Goal: Transaction & Acquisition: Purchase product/service

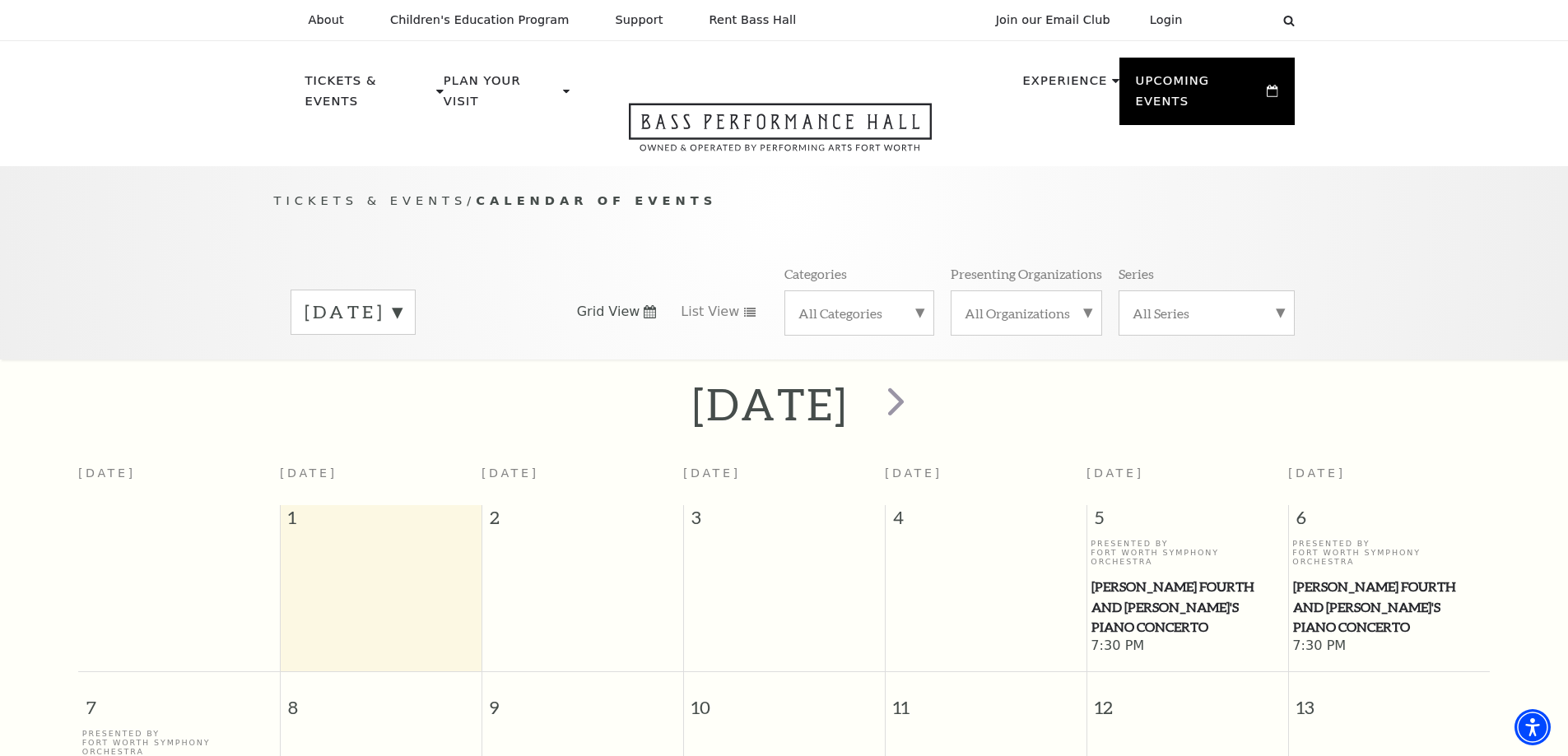
scroll to position [146, 0]
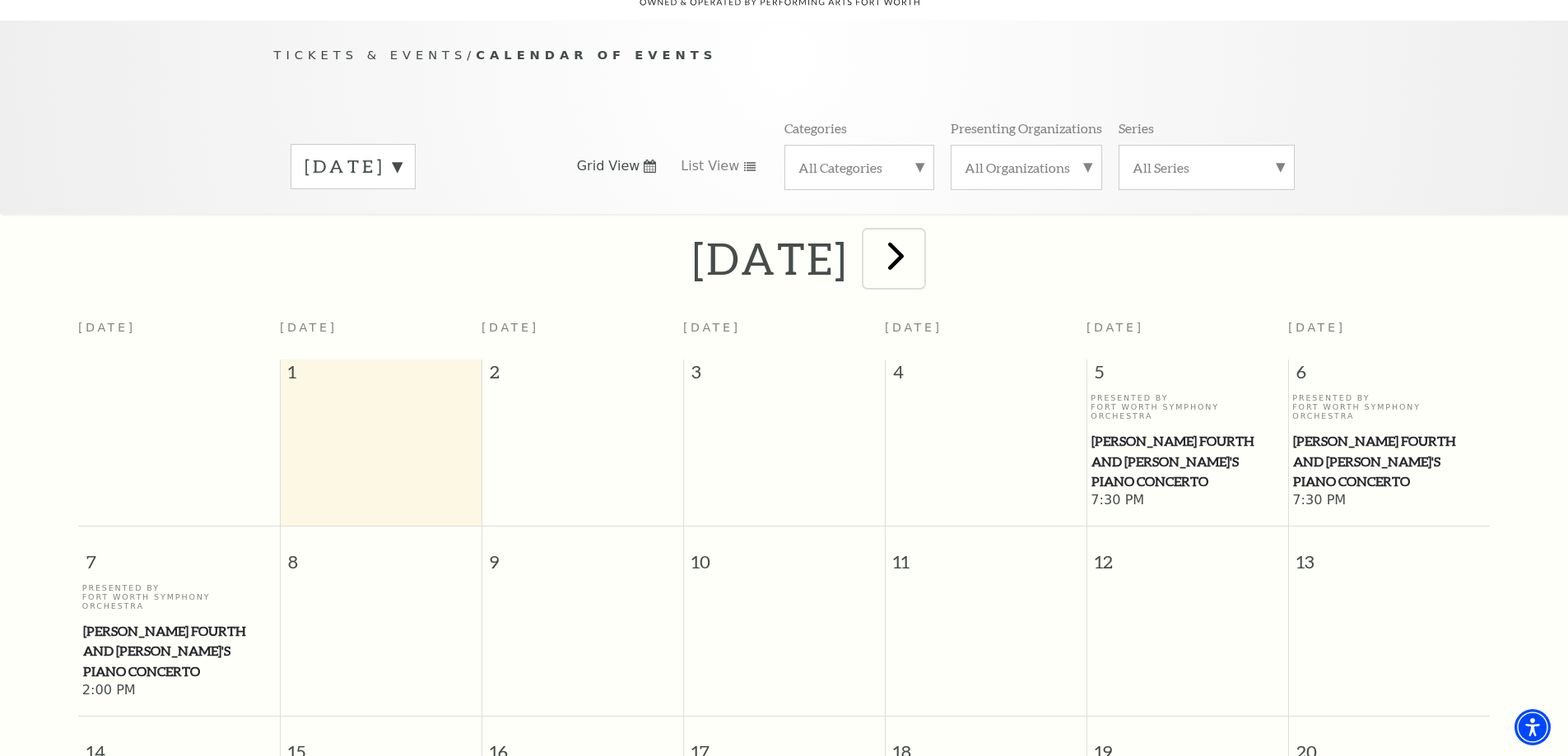
click at [919, 237] on span "next" at bounding box center [895, 255] width 47 height 47
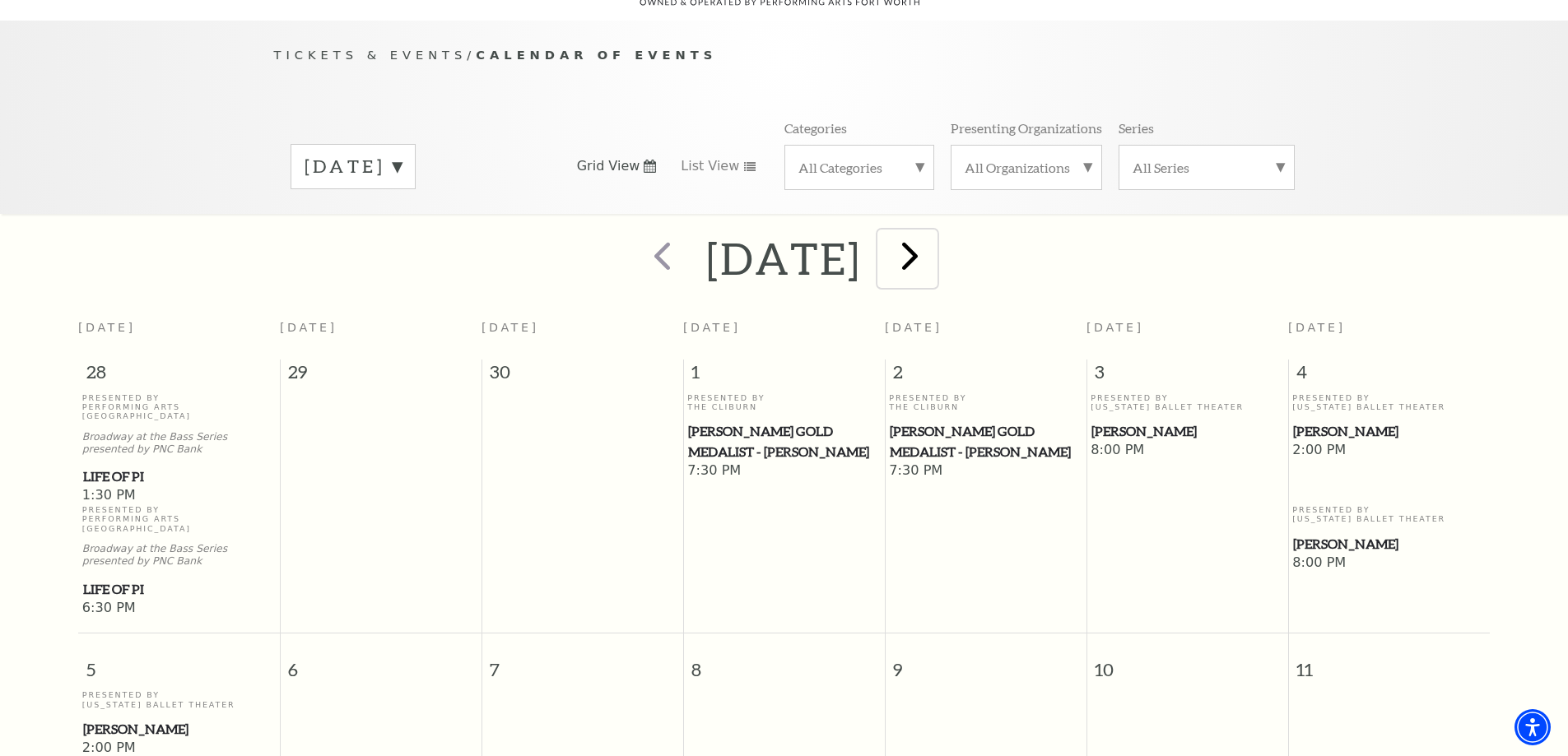
click at [933, 238] on span "next" at bounding box center [910, 255] width 47 height 47
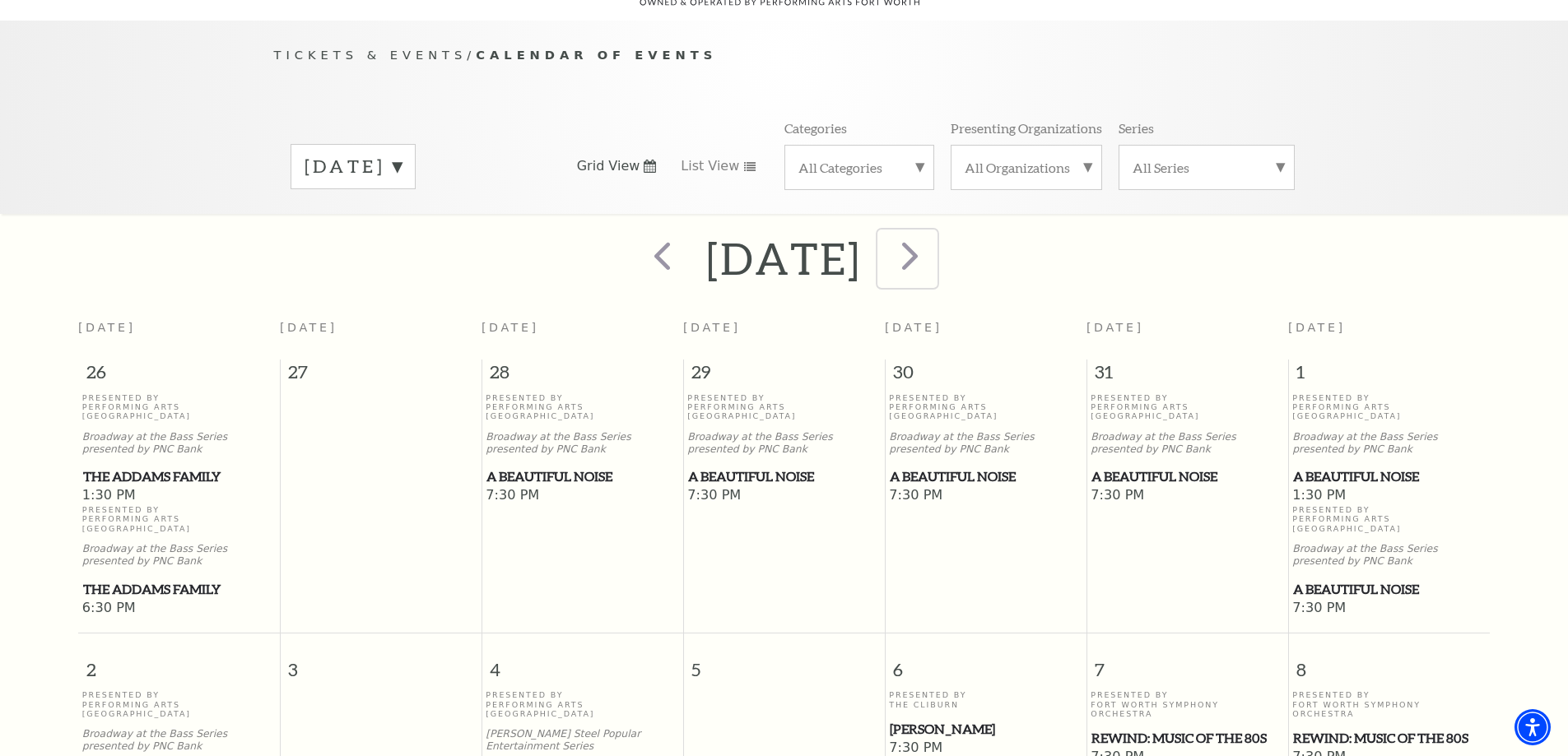
click at [933, 238] on span "next" at bounding box center [910, 255] width 47 height 47
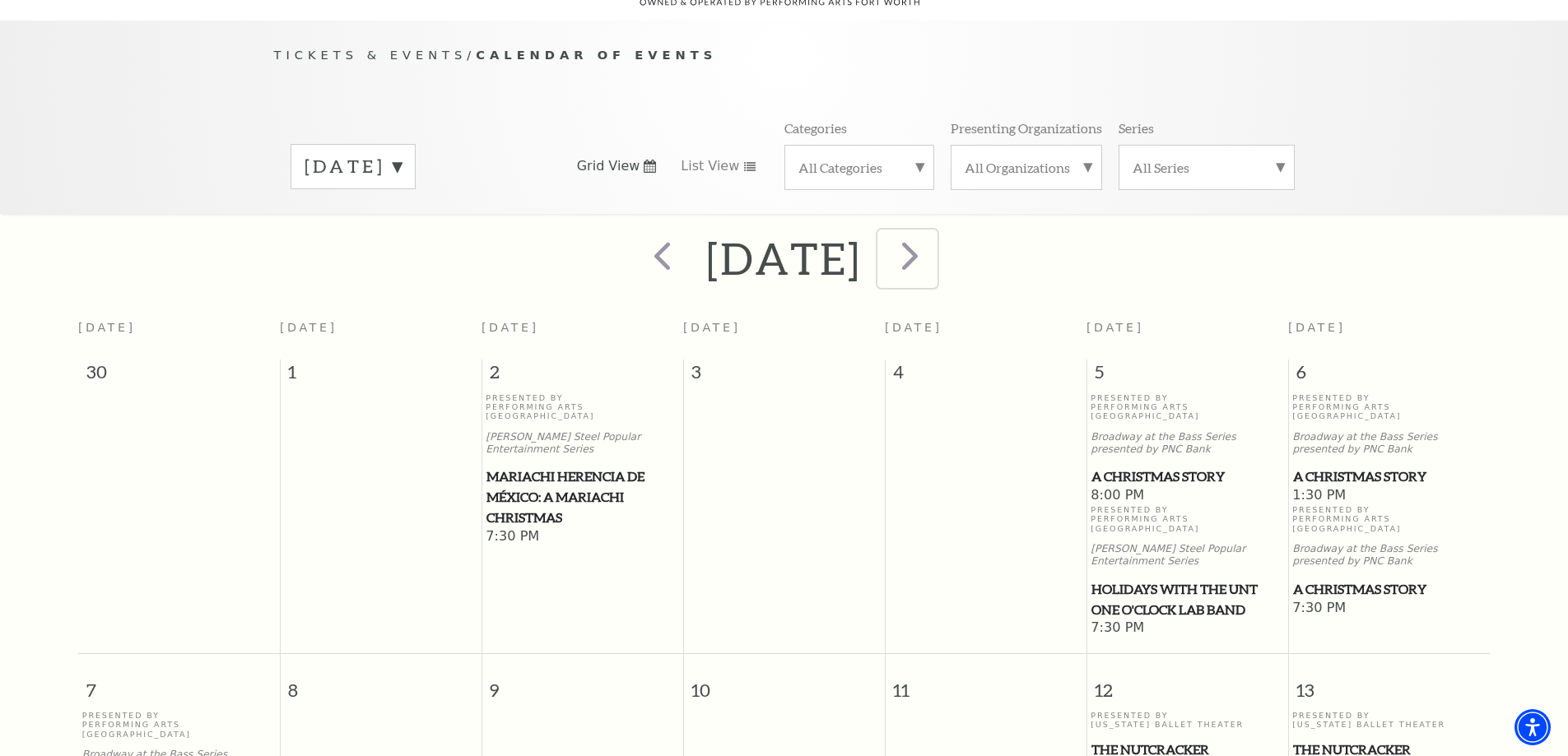
click at [933, 238] on span "next" at bounding box center [910, 255] width 47 height 47
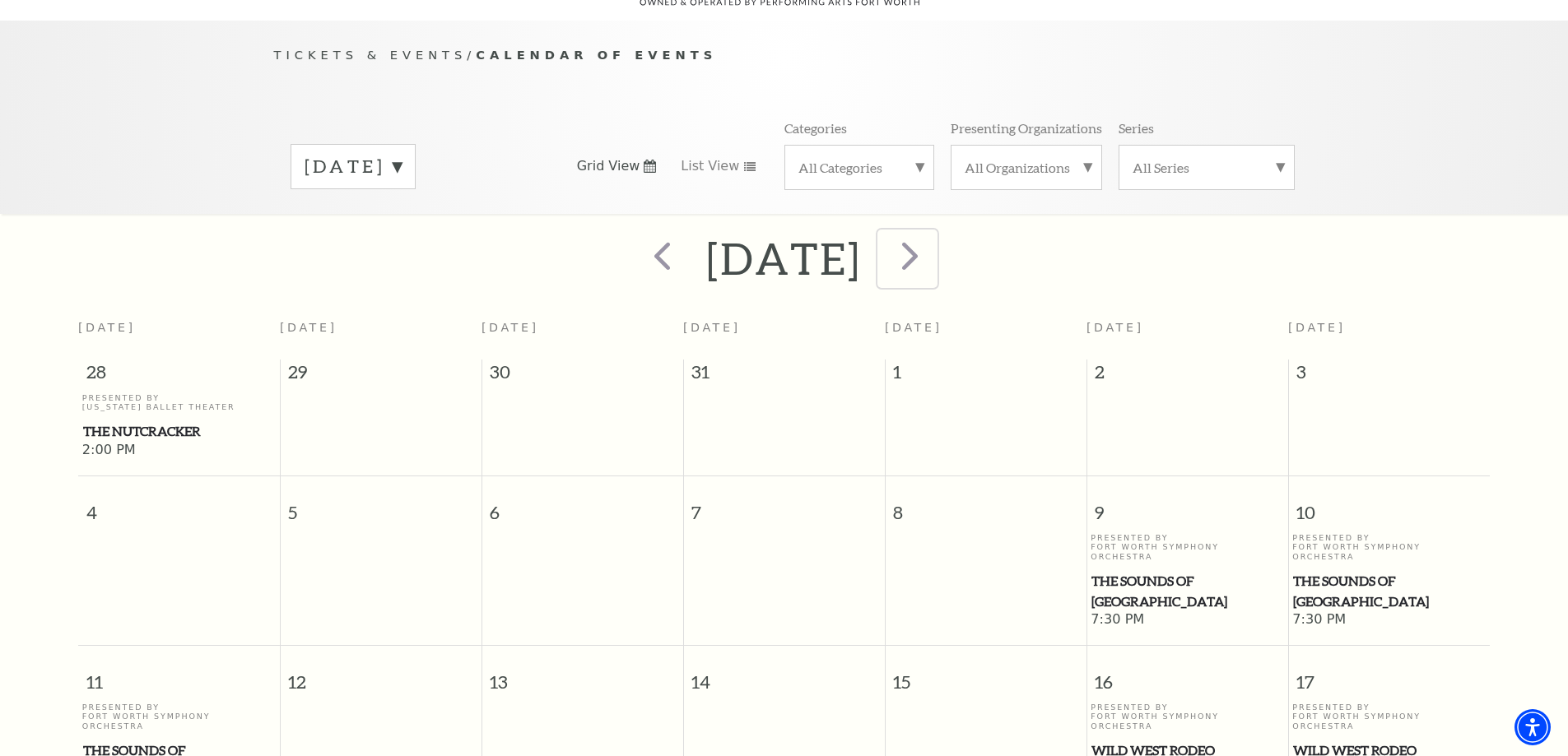
click at [933, 238] on span "next" at bounding box center [910, 255] width 47 height 47
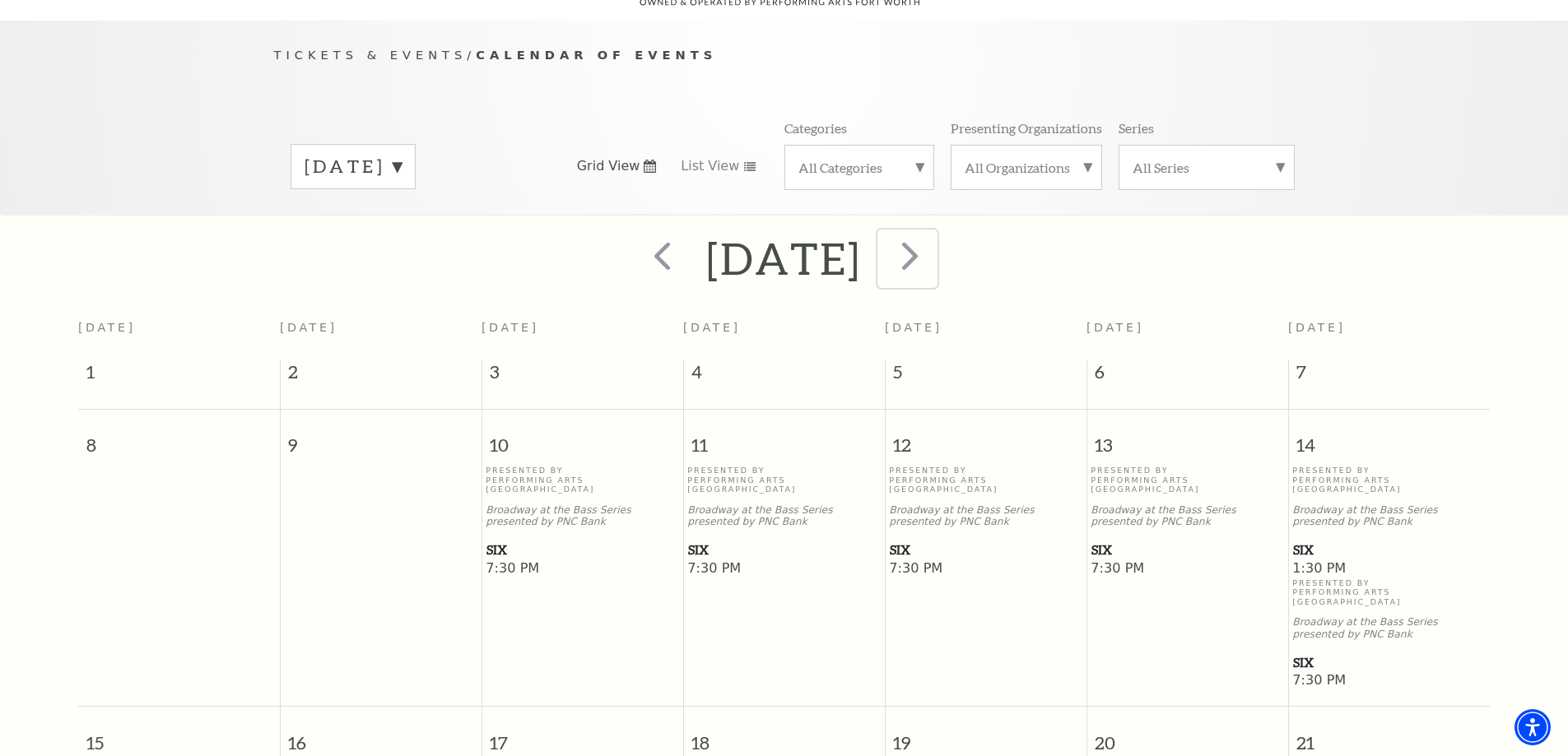
click at [933, 238] on span "next" at bounding box center [910, 255] width 47 height 47
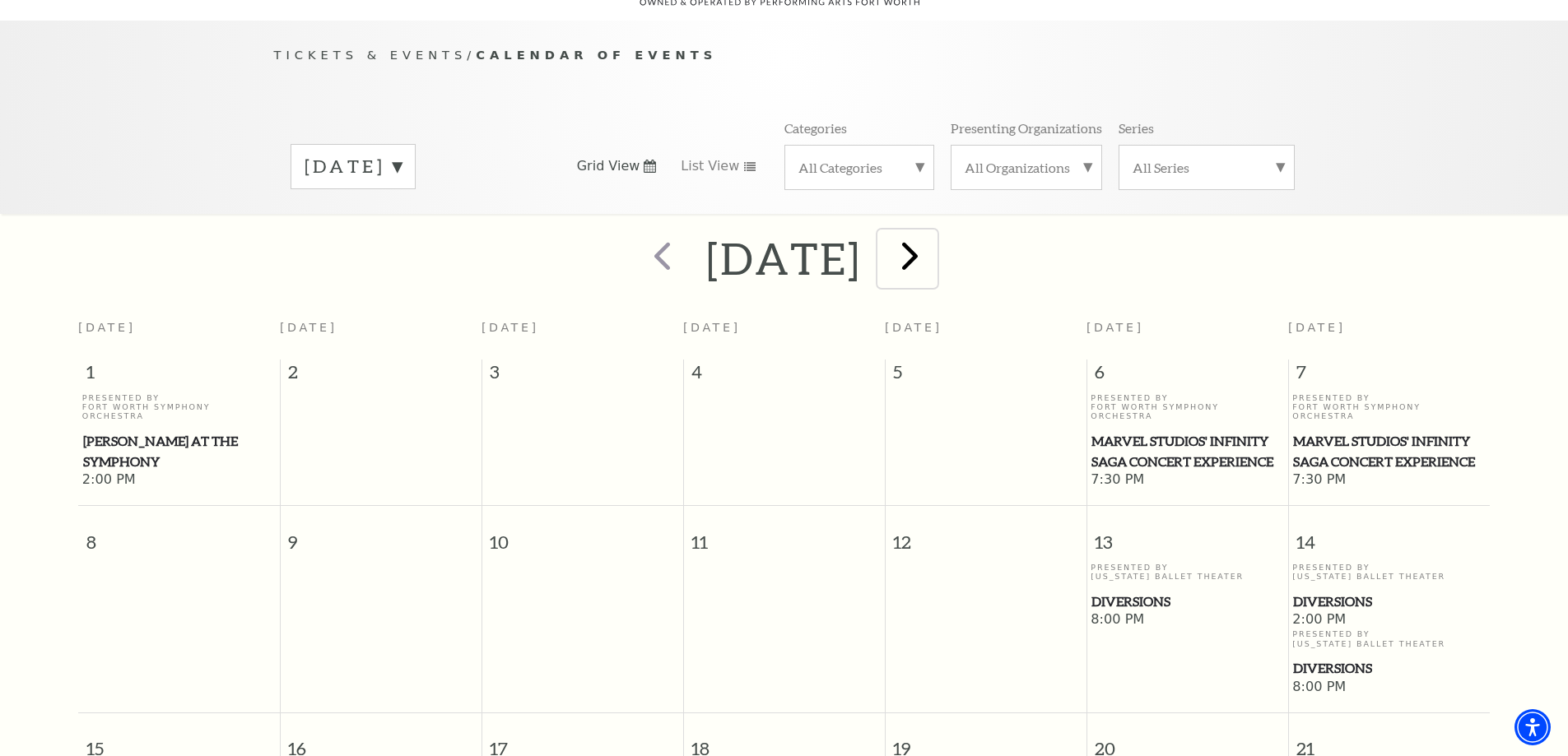
click at [933, 243] on span "next" at bounding box center [910, 255] width 47 height 47
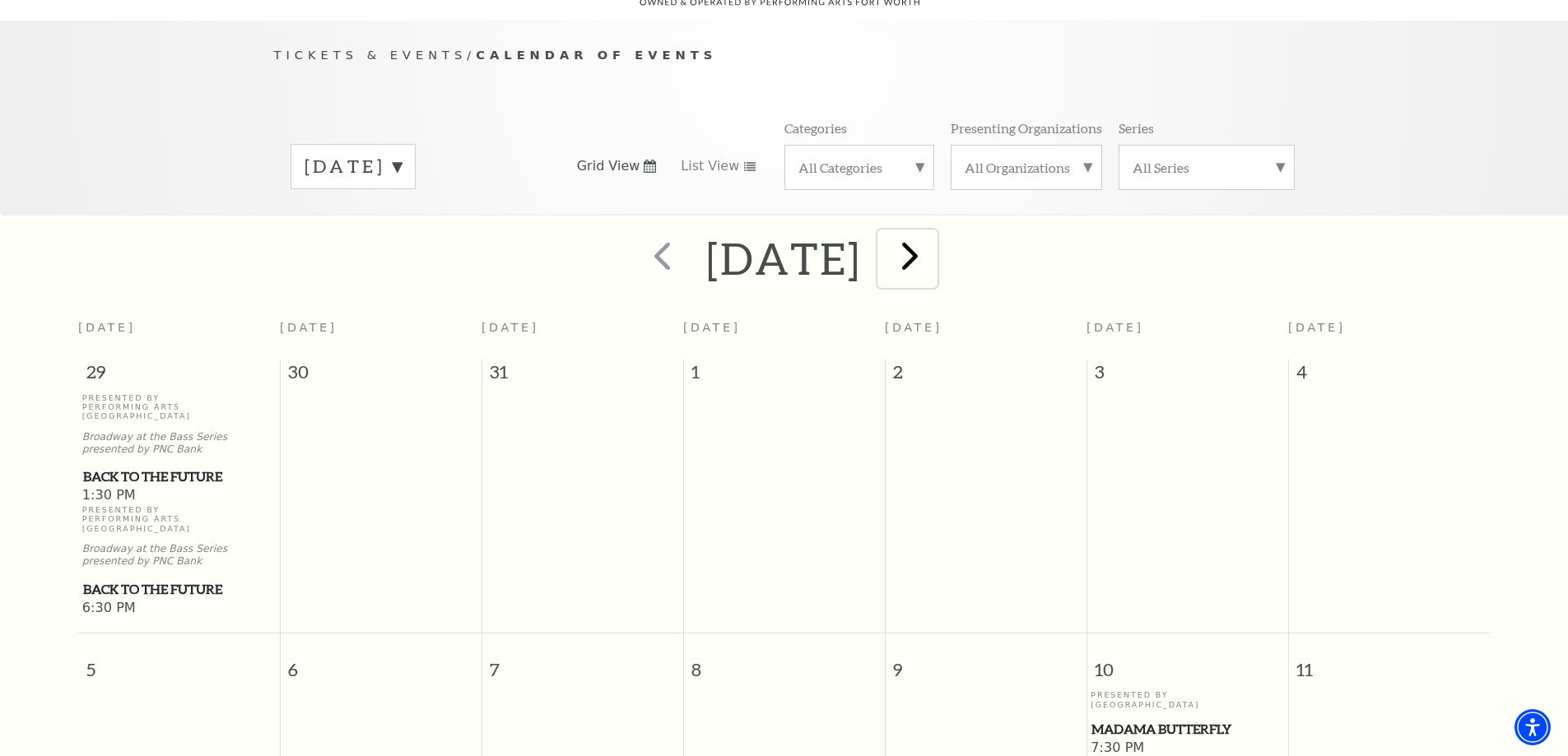
click at [933, 245] on span "next" at bounding box center [910, 255] width 47 height 47
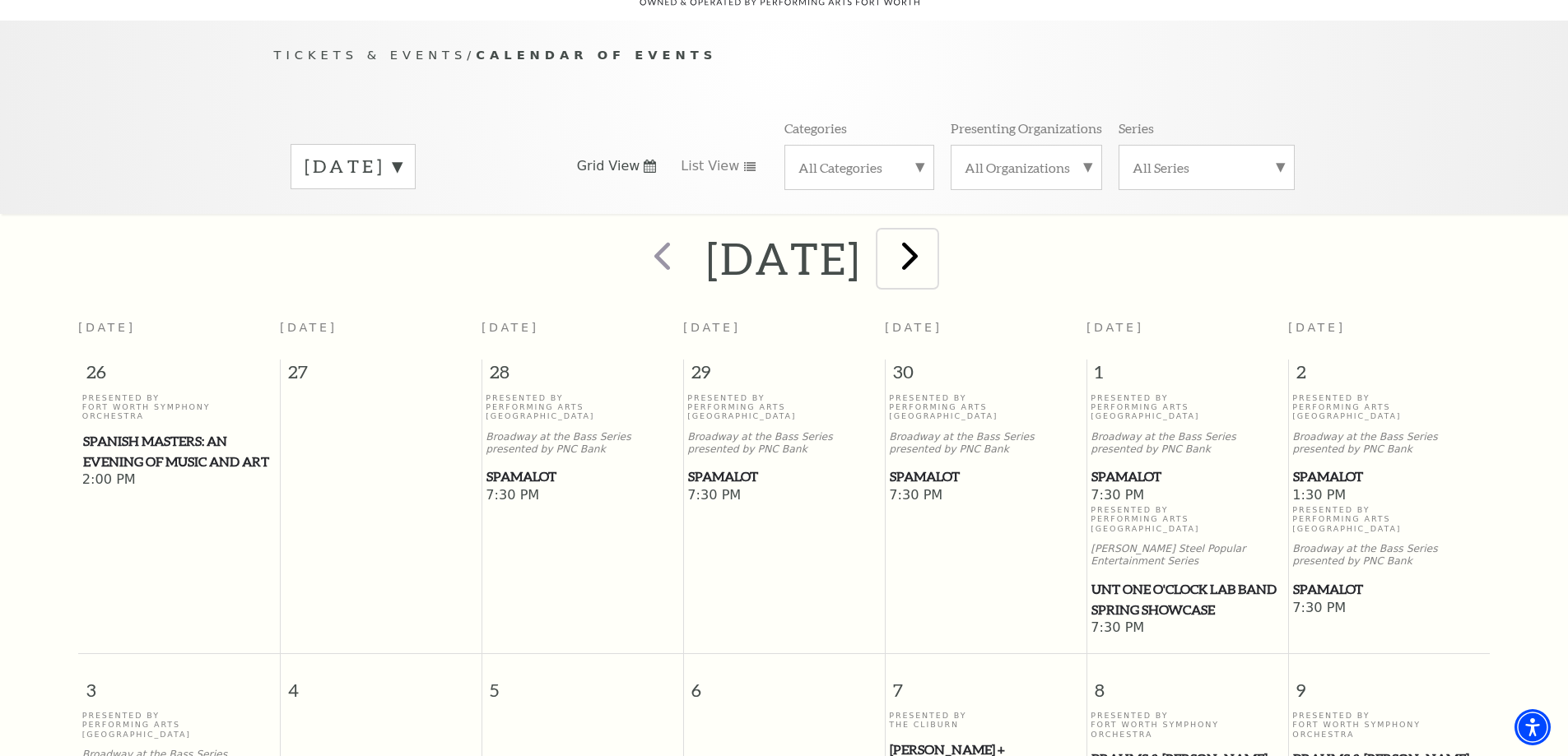
click at [933, 244] on span "next" at bounding box center [910, 255] width 47 height 47
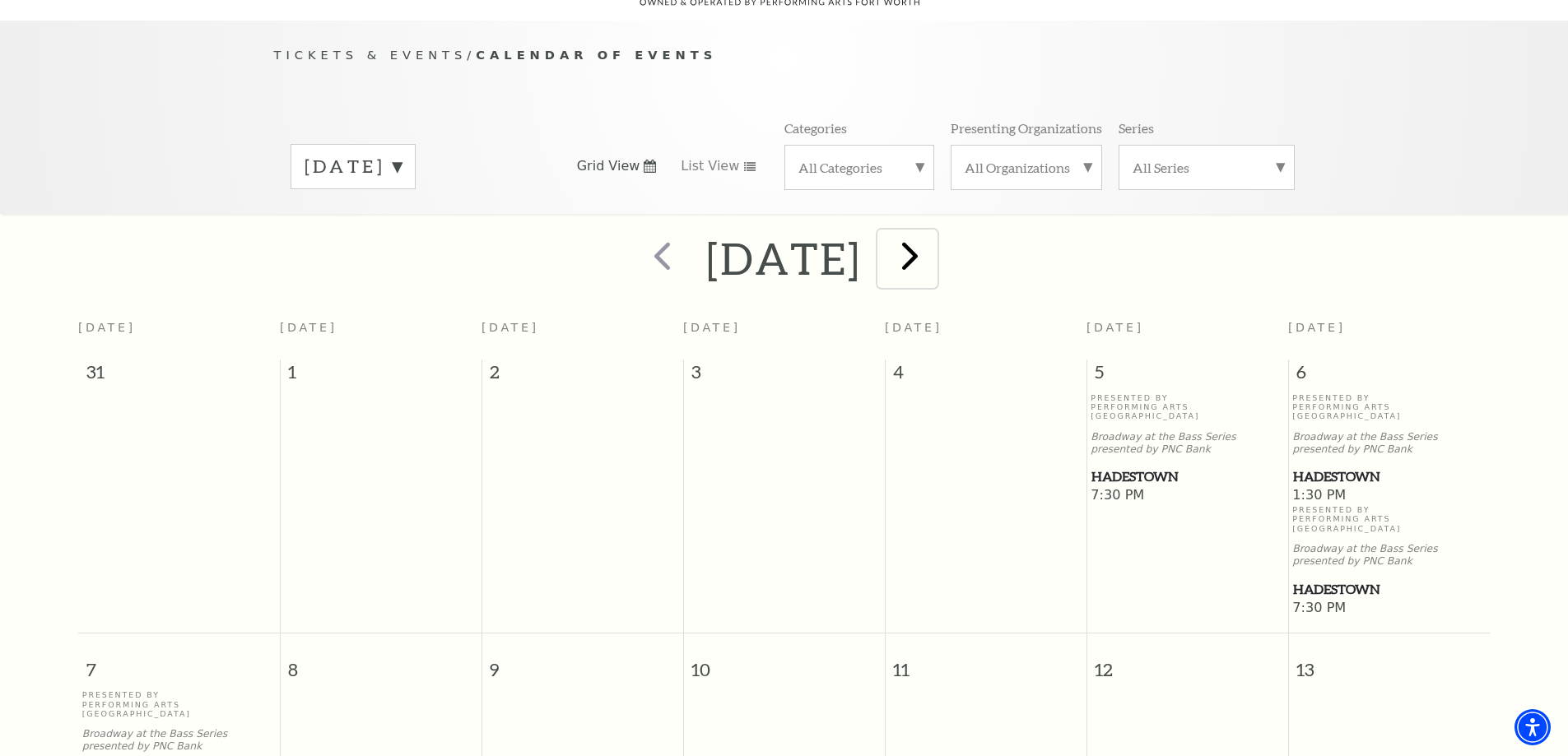
click at [933, 237] on span "next" at bounding box center [910, 255] width 47 height 47
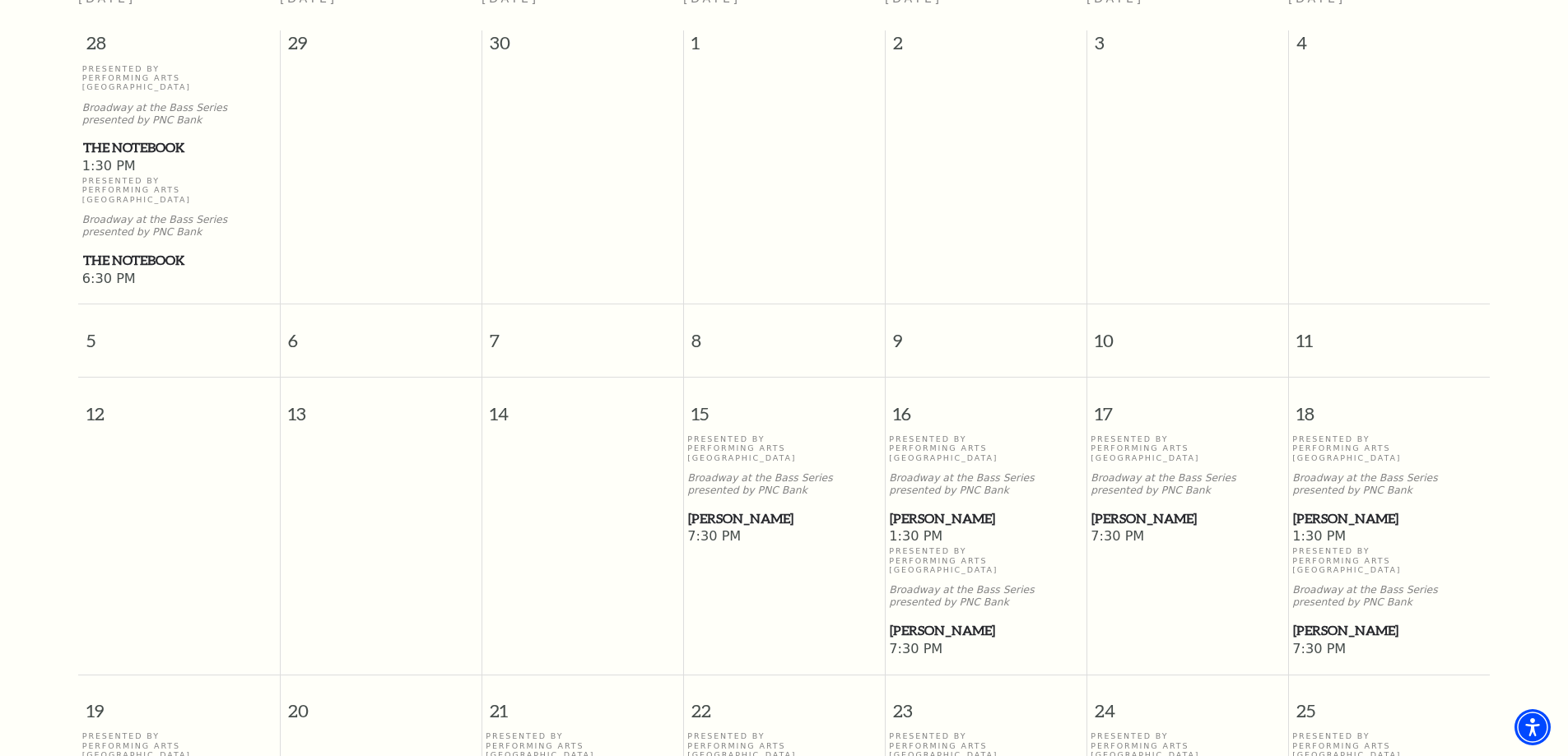
scroll to position [557, 0]
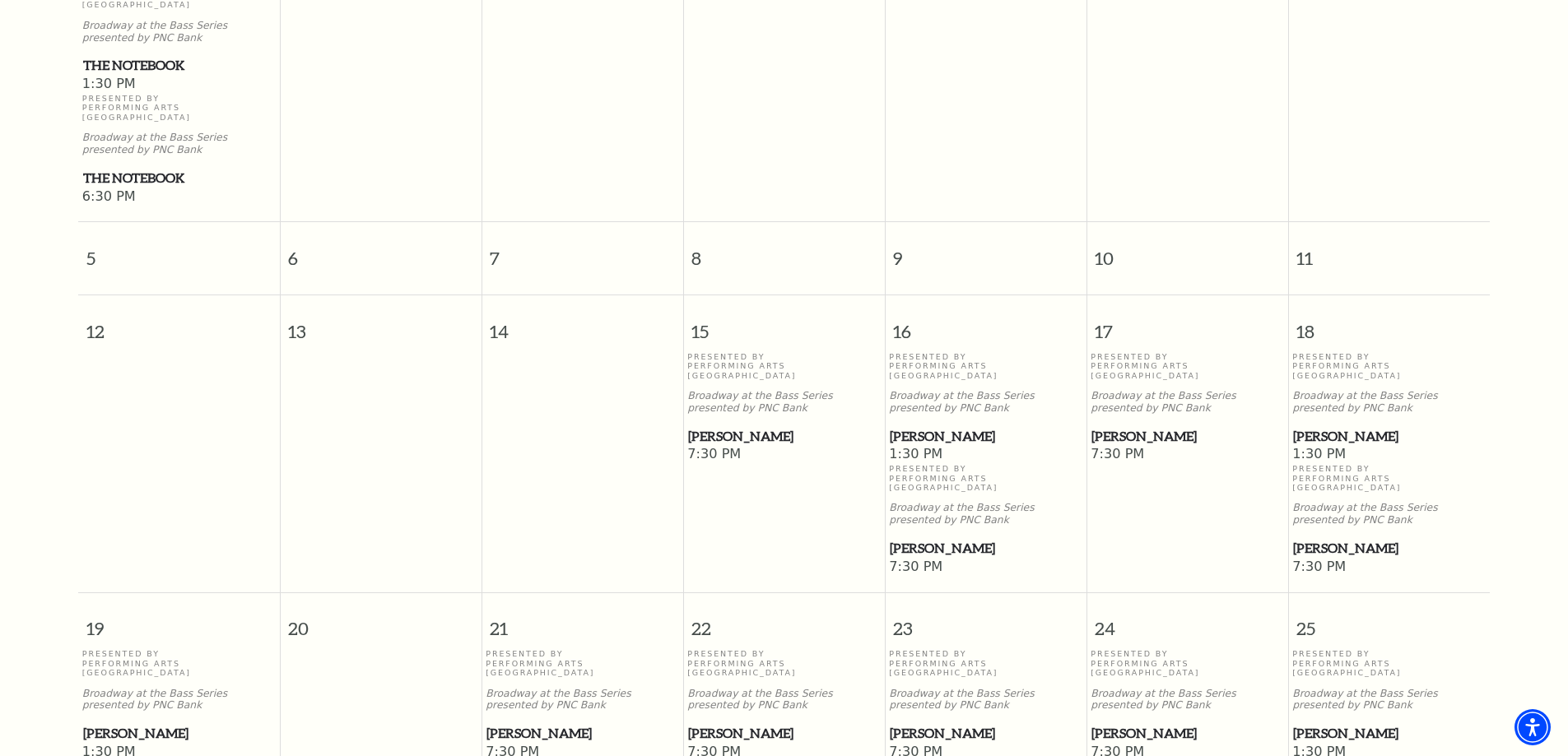
click at [529, 724] on span "[PERSON_NAME]" at bounding box center [582, 734] width 192 height 21
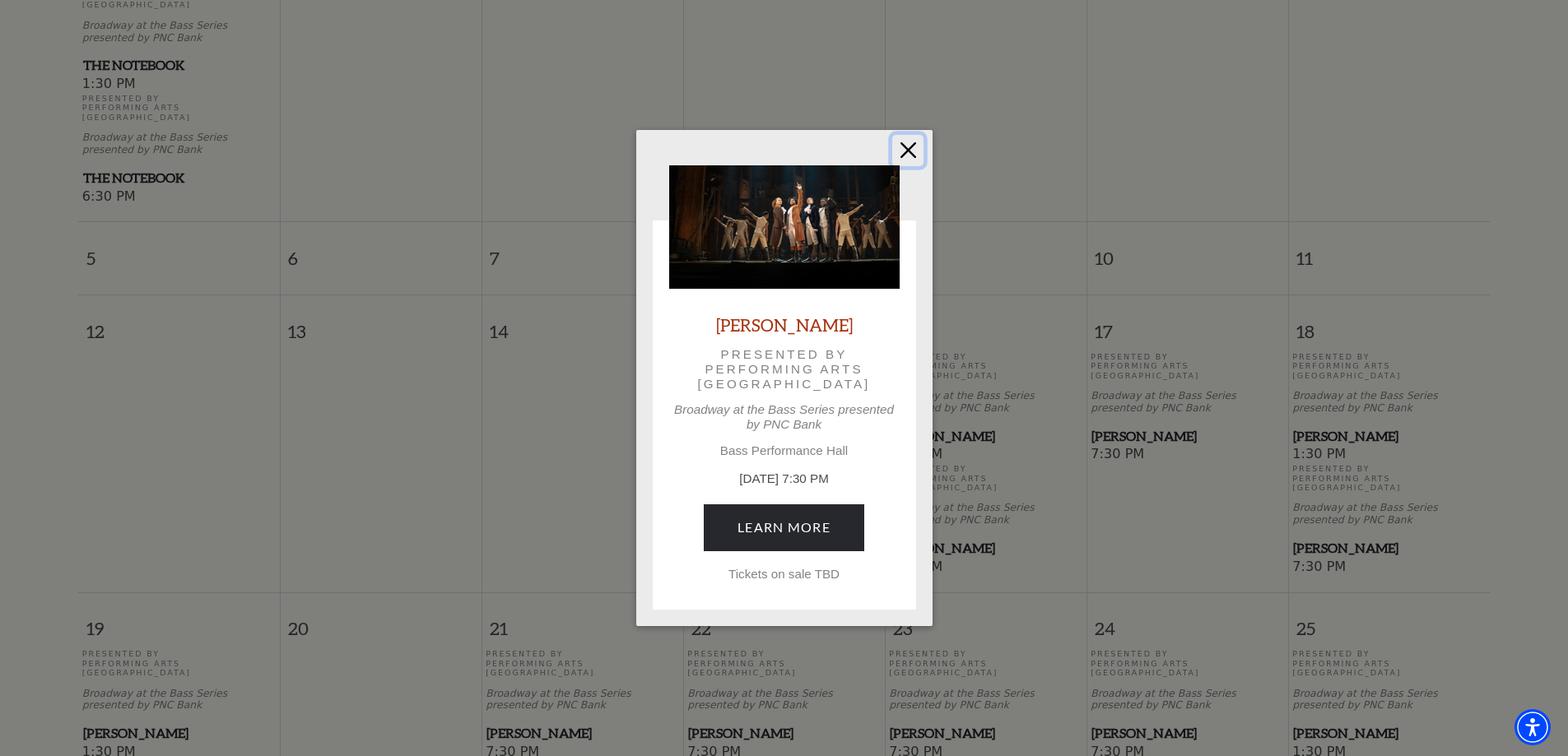
click at [904, 144] on button "Close" at bounding box center [907, 150] width 31 height 31
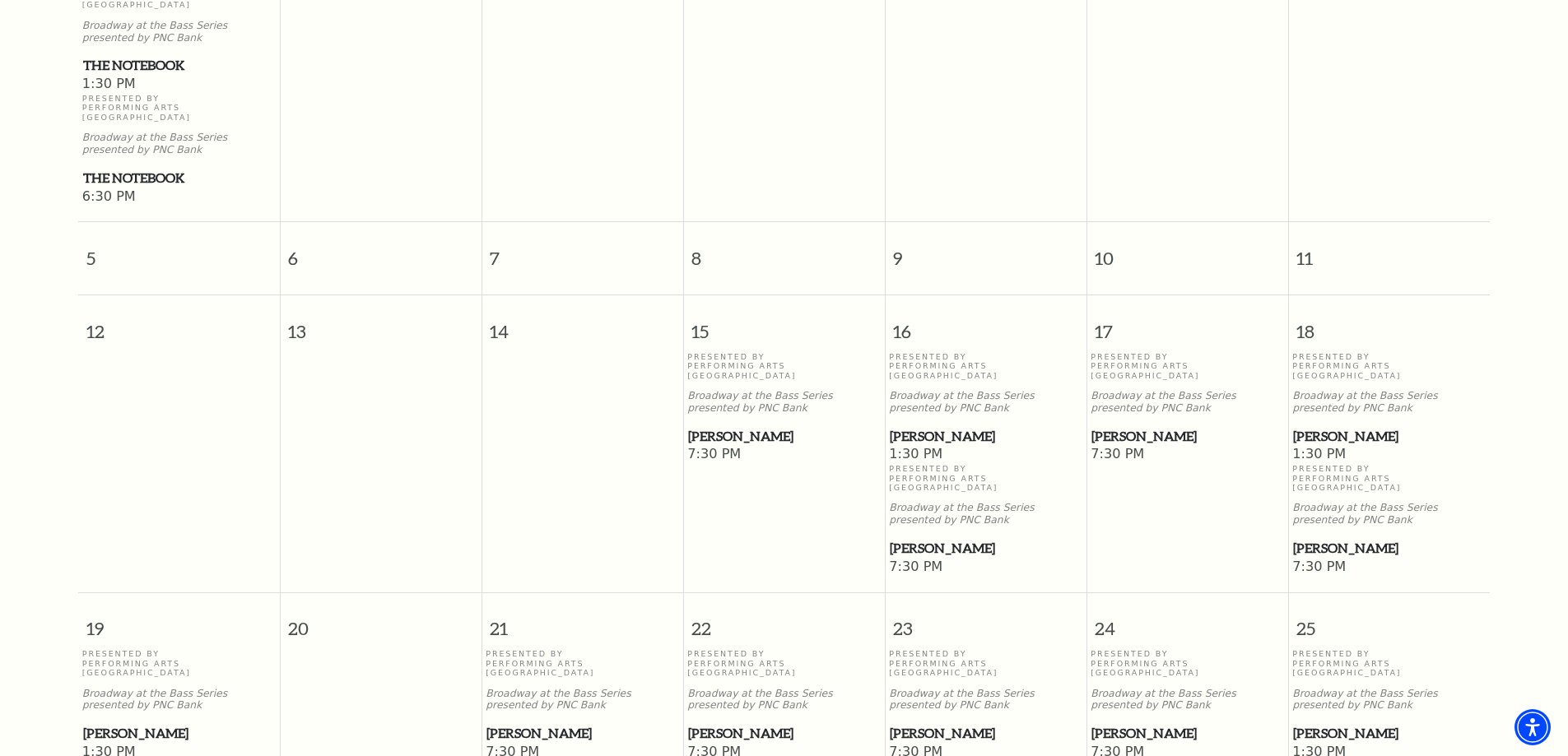
scroll to position [639, 0]
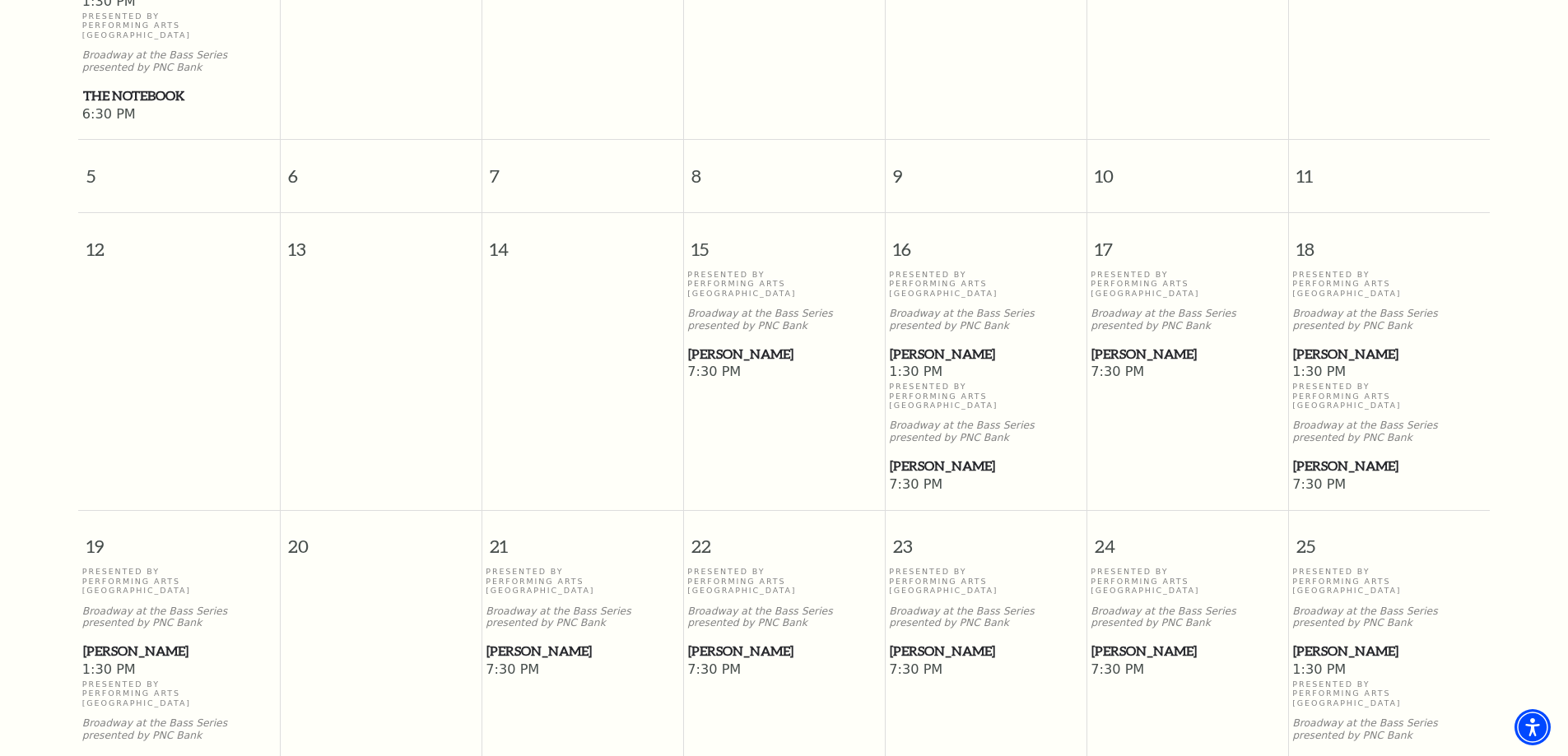
click at [1122, 641] on span "[PERSON_NAME]" at bounding box center [1187, 651] width 192 height 21
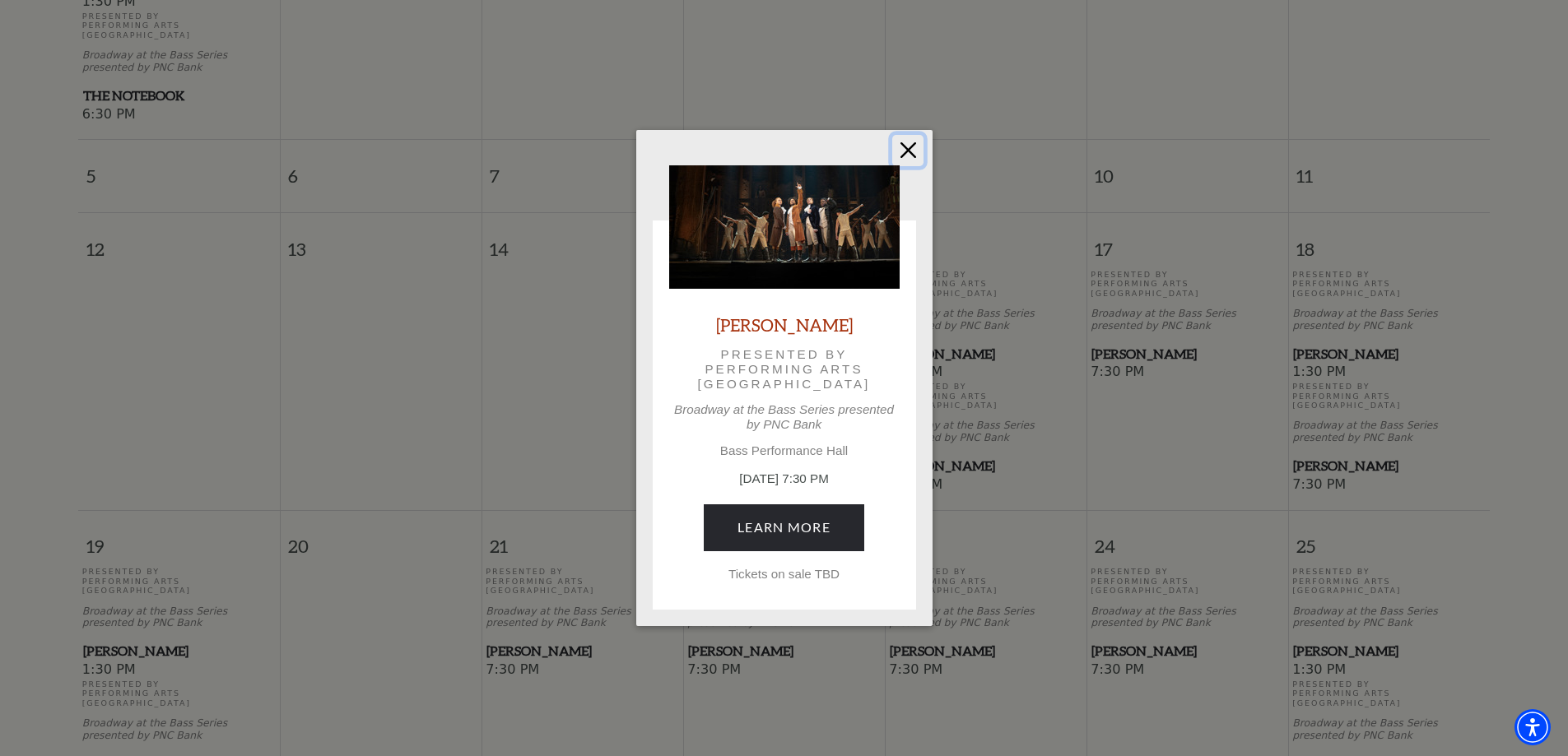
click at [905, 141] on button "Close" at bounding box center [907, 150] width 31 height 31
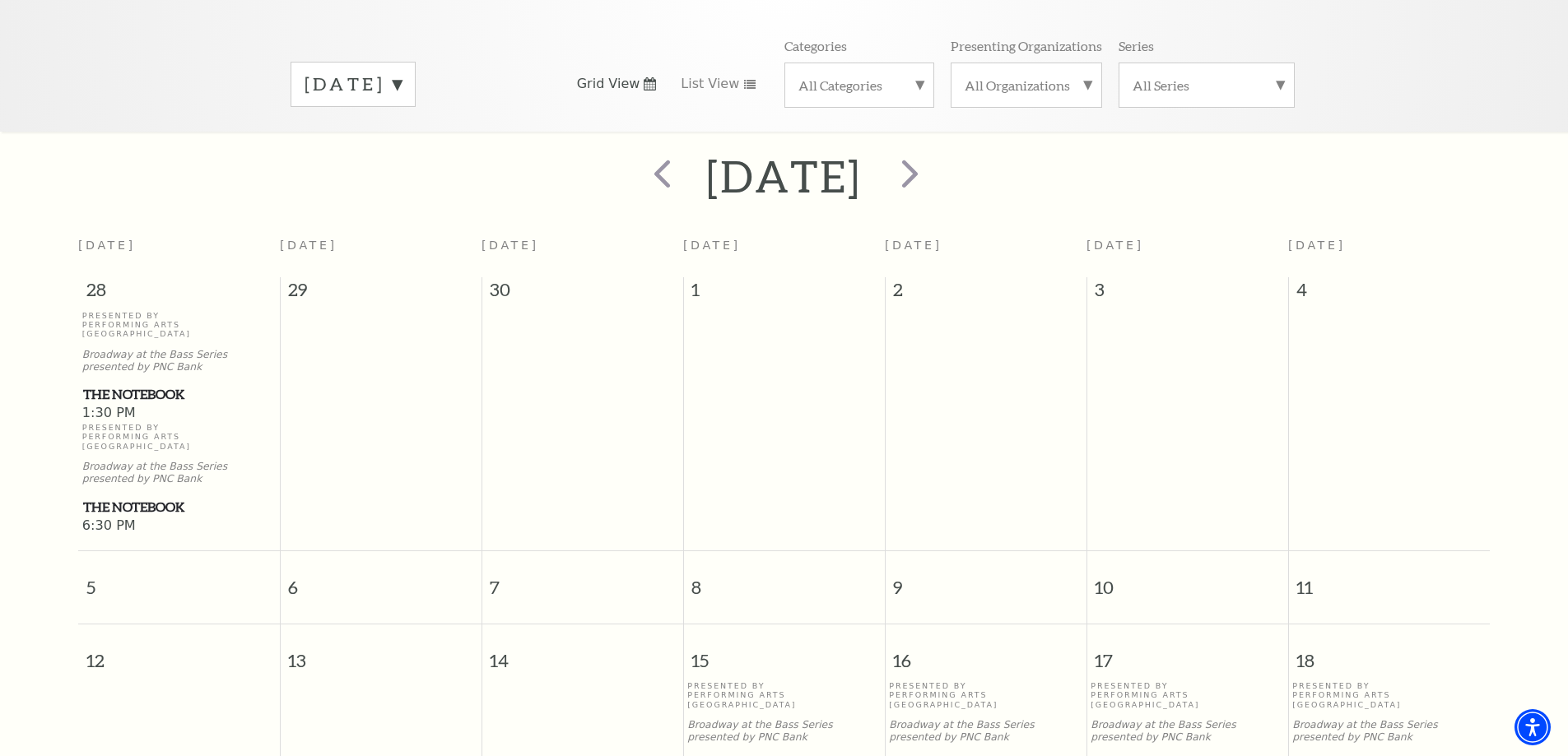
scroll to position [0, 0]
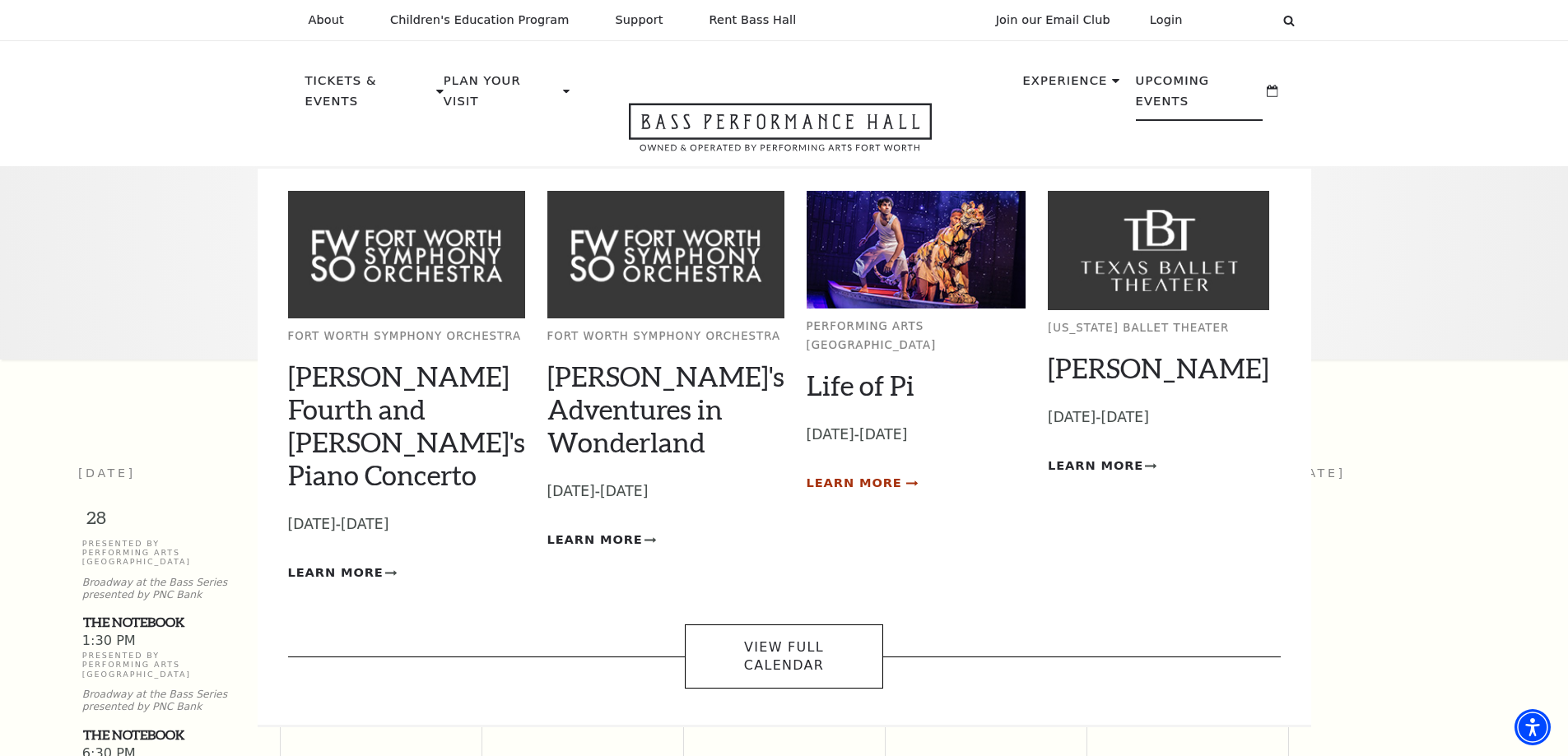
click at [851, 473] on span "Learn More" at bounding box center [854, 483] width 95 height 21
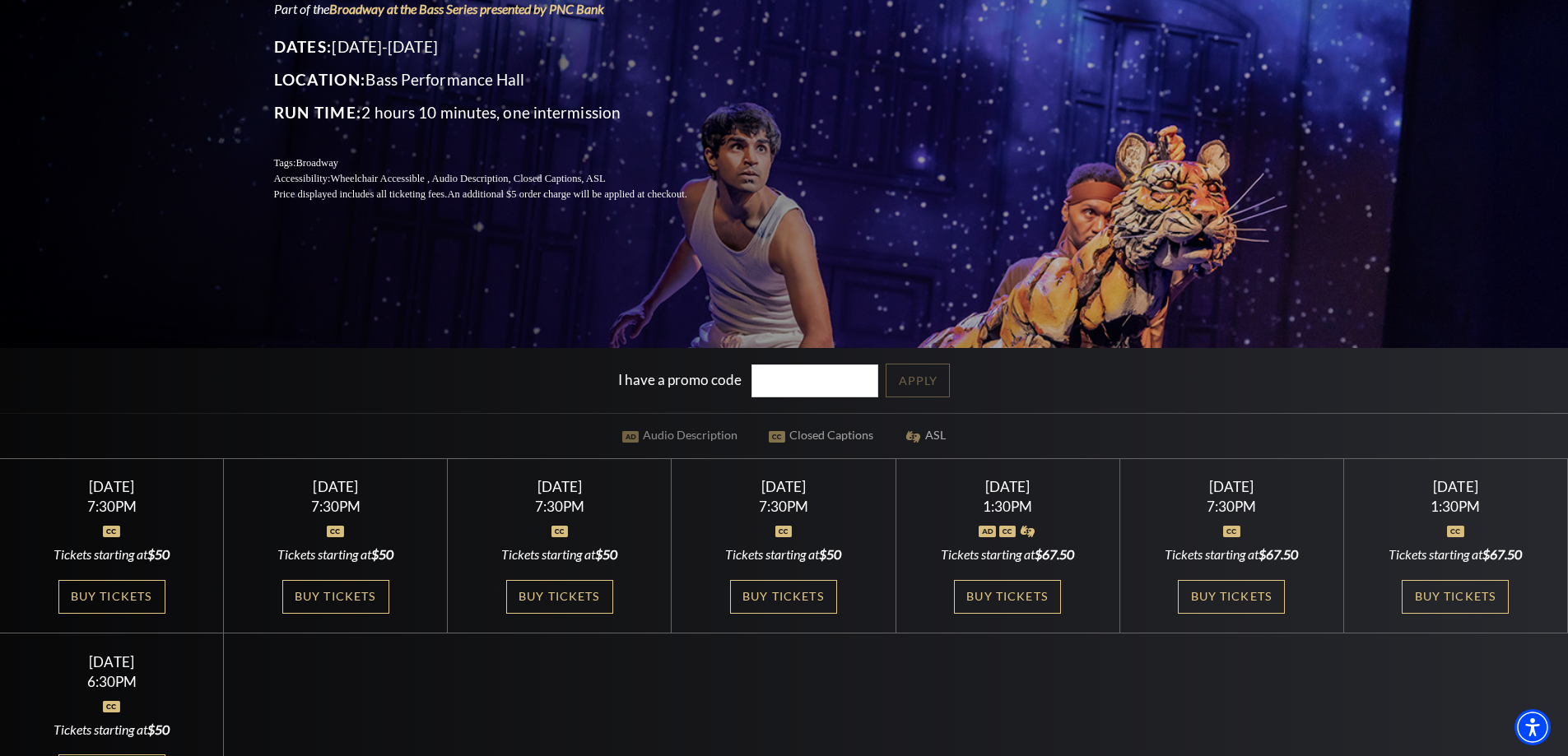
scroll to position [329, 0]
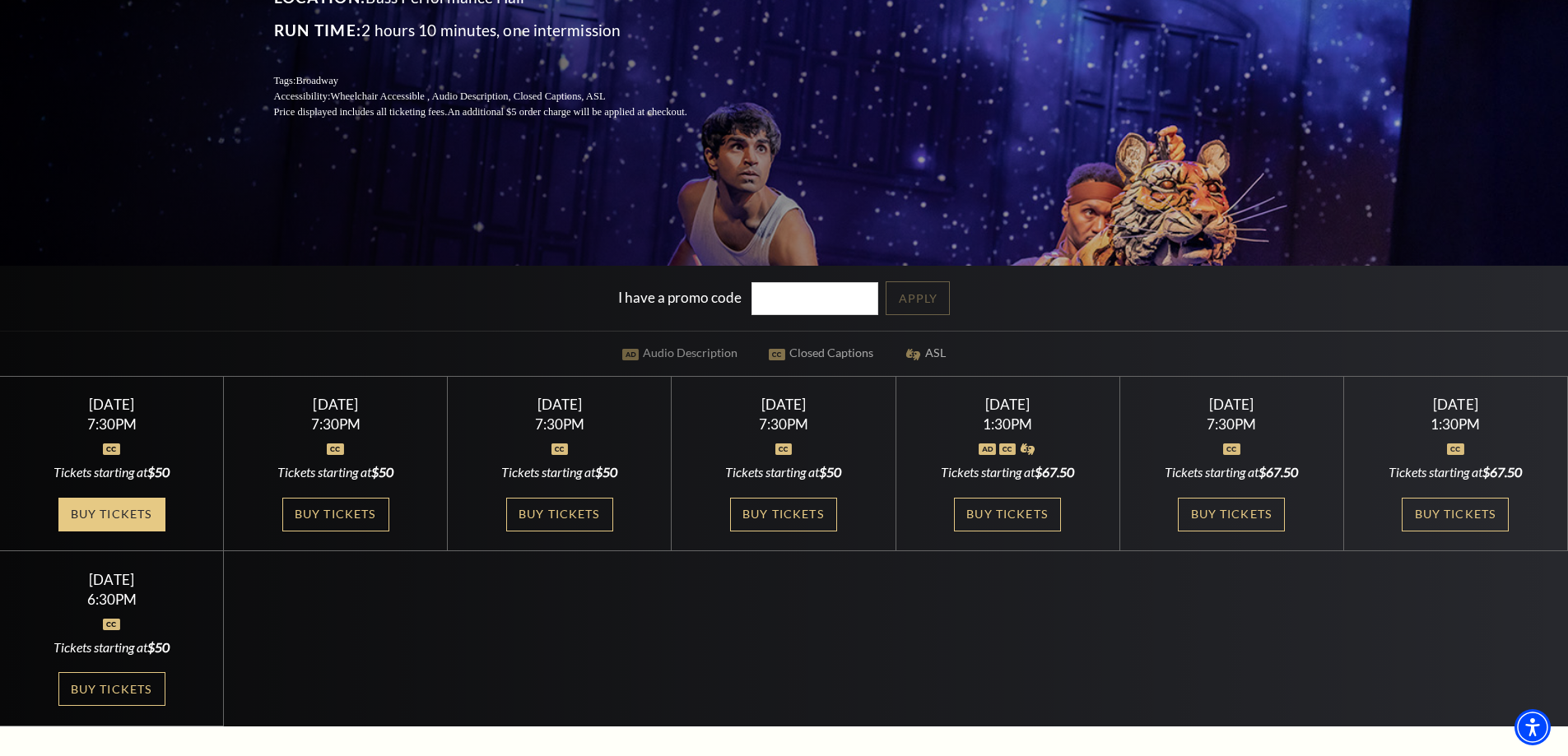
click at [137, 508] on link "Buy Tickets" at bounding box center [111, 515] width 107 height 34
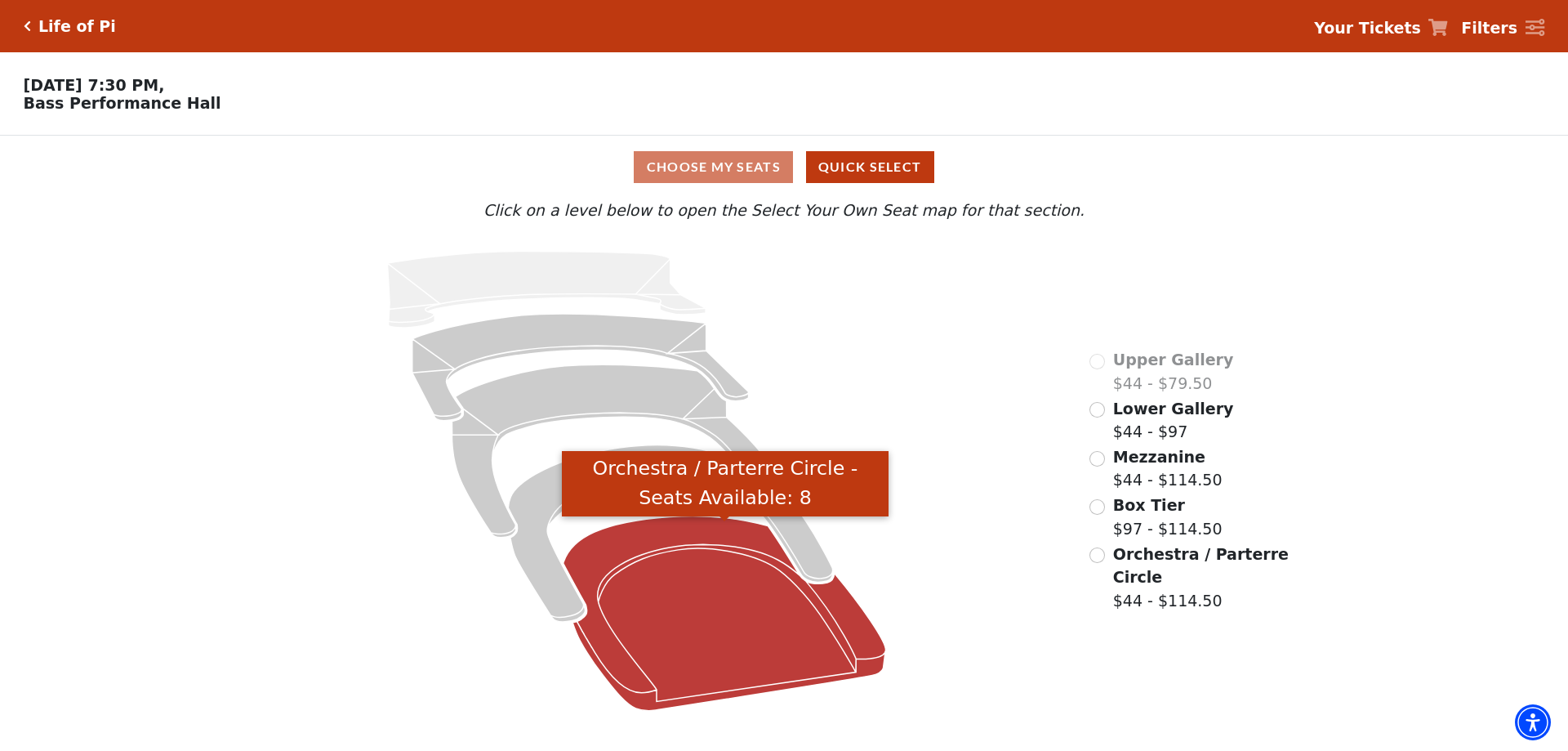
click at [711, 589] on icon "Orchestra / Parterre Circle - Seats Available: 8" at bounding box center [726, 613] width 323 height 195
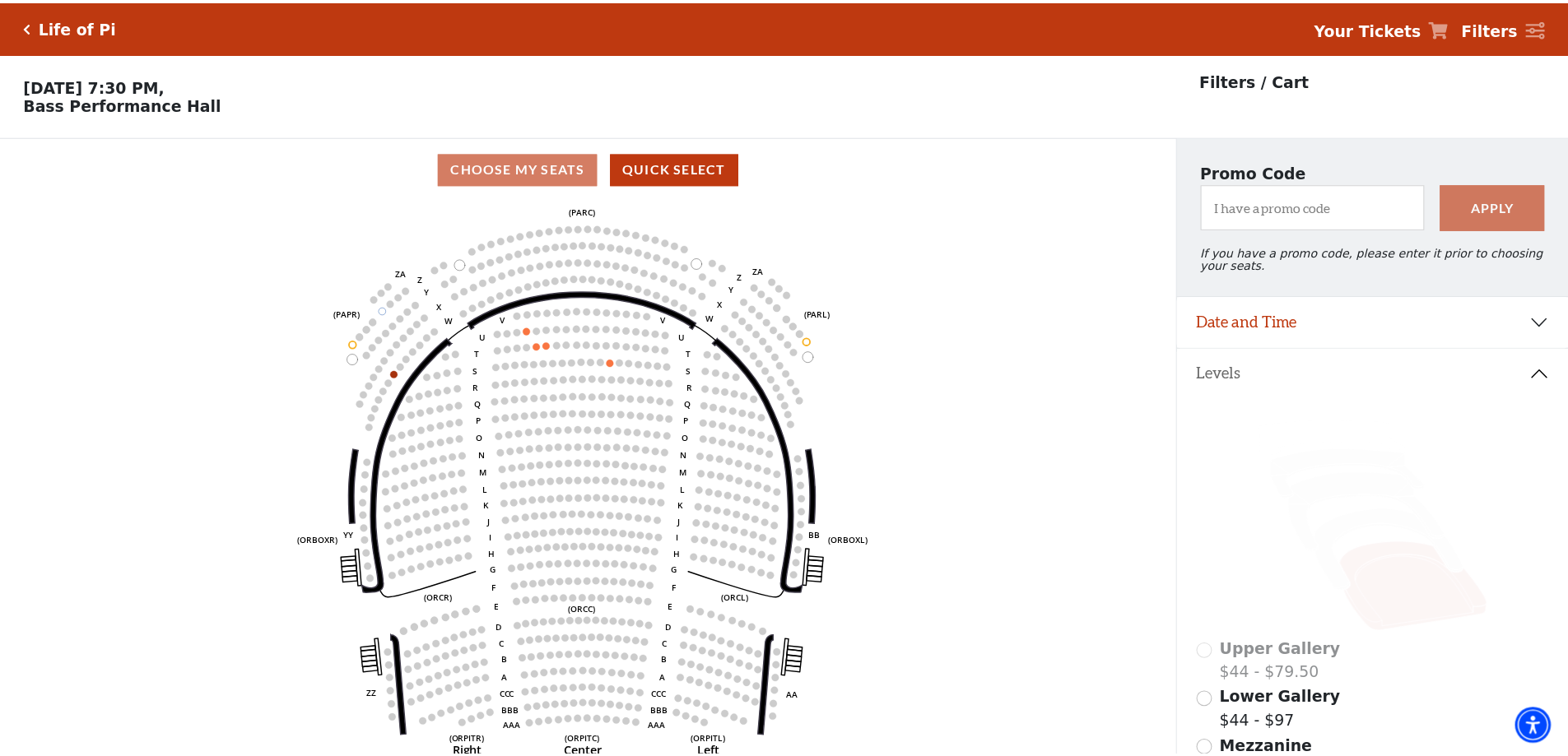
scroll to position [76, 0]
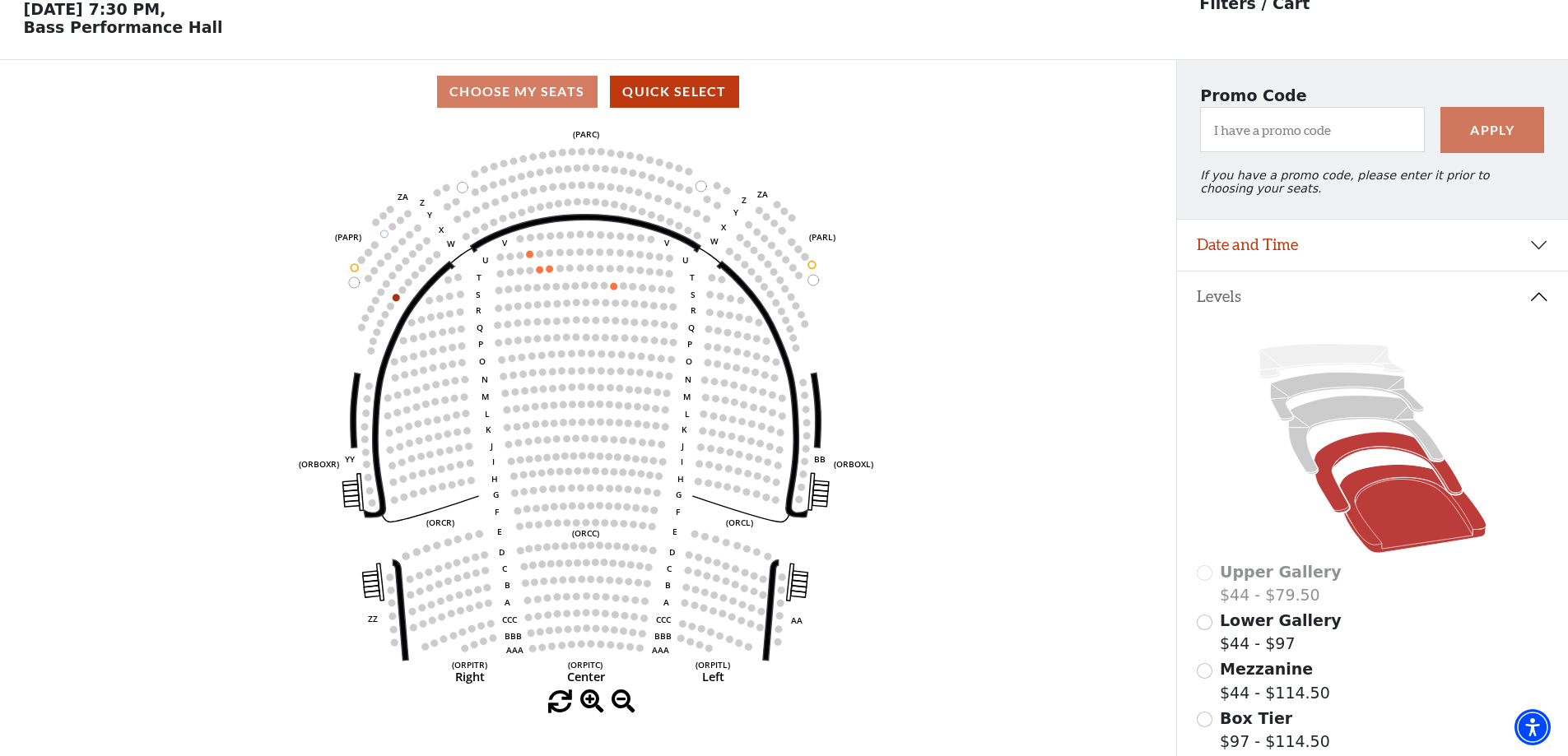
click at [1354, 455] on icon at bounding box center [1387, 473] width 148 height 81
